Goal: Find specific page/section: Locate a particular part of the current website

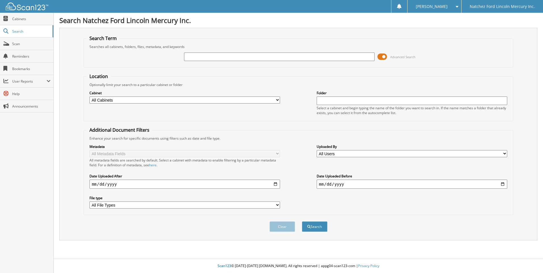
click at [198, 55] on input "text" at bounding box center [279, 57] width 190 height 9
type input "J7701A"
click at [302, 221] on button "Search" at bounding box center [315, 226] width 26 height 11
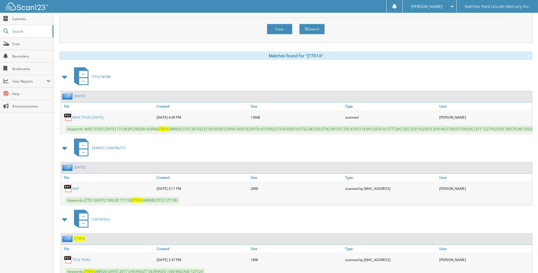
scroll to position [199, 0]
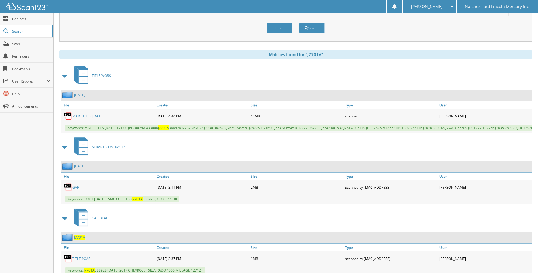
click at [97, 118] on link "MAD TITLES 9-08-25" at bounding box center [87, 116] width 31 height 5
